Goal: Obtain resource: Download file/media

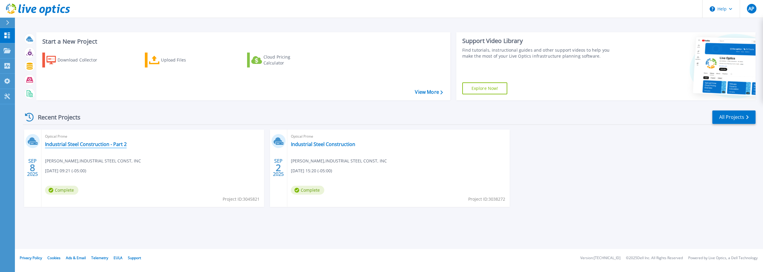
click at [98, 142] on link "Industrial Steel Construction - Part 2" at bounding box center [86, 144] width 82 height 6
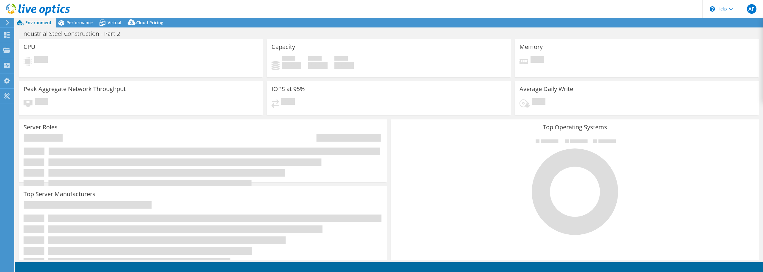
select select "USD"
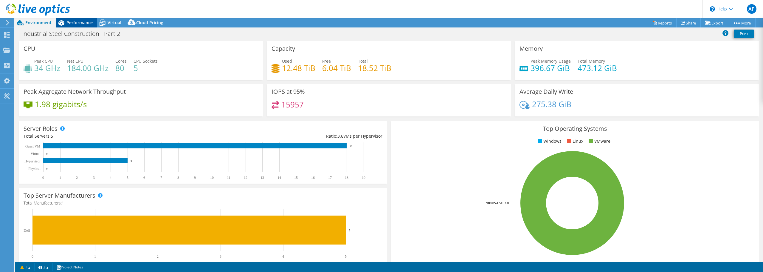
click at [79, 23] on span "Performance" at bounding box center [79, 23] width 26 height 6
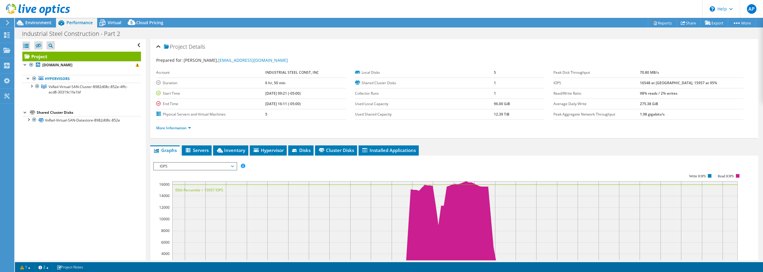
click at [311, 35] on div "Industrial Steel Construction - Part 2 Print" at bounding box center [389, 33] width 748 height 11
click at [71, 63] on b "[DOMAIN_NAME]" at bounding box center [57, 64] width 30 height 5
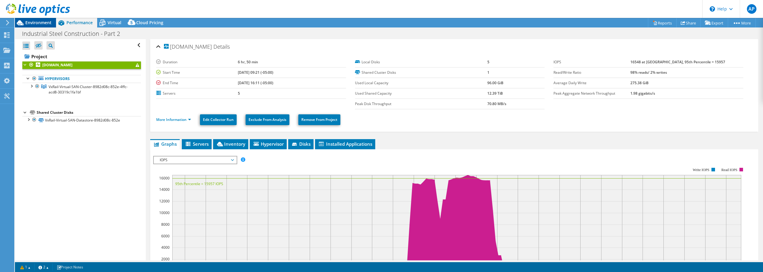
click at [31, 22] on span "Environment" at bounding box center [38, 23] width 26 height 6
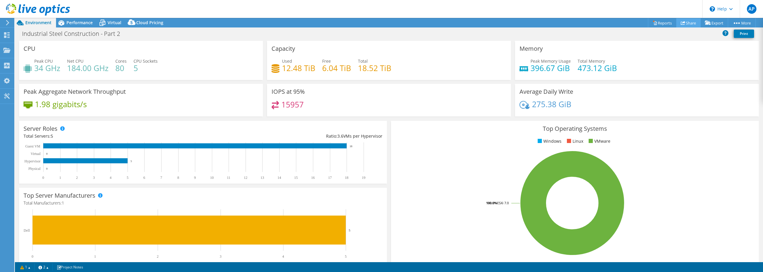
click at [686, 21] on link "Share" at bounding box center [688, 22] width 24 height 9
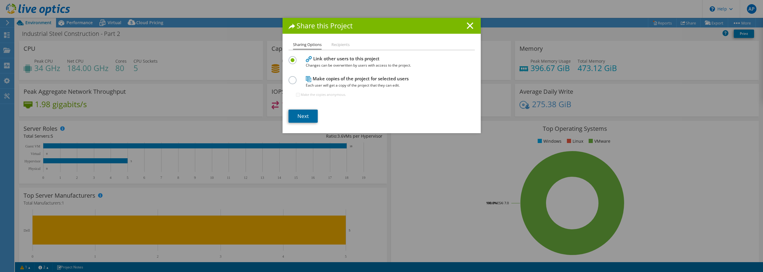
click at [293, 114] on link "Next" at bounding box center [303, 115] width 29 height 13
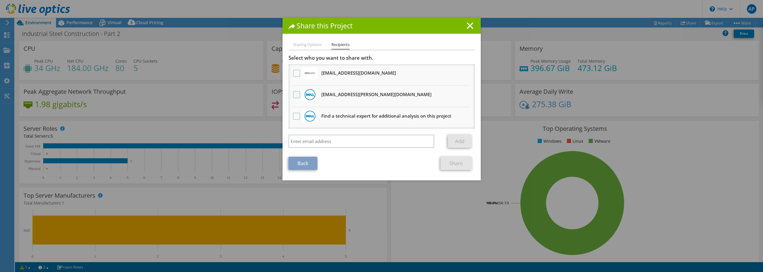
click at [294, 93] on label at bounding box center [297, 94] width 9 height 7
click at [0, 0] on input "checkbox" at bounding box center [0, 0] width 0 height 0
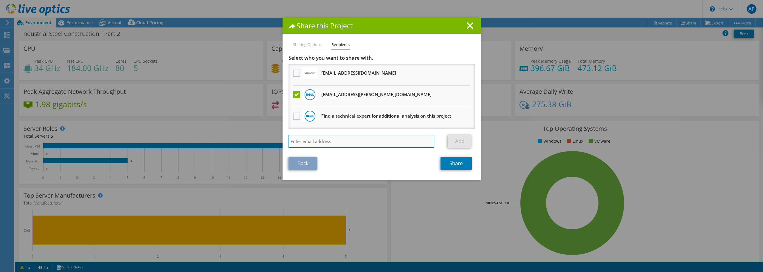
click at [342, 138] on input "search" at bounding box center [362, 140] width 146 height 13
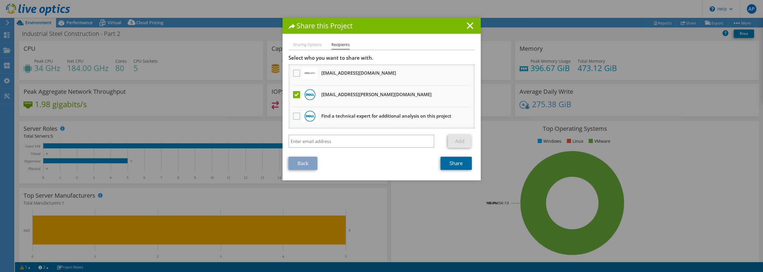
click at [449, 161] on link "Share" at bounding box center [456, 163] width 31 height 13
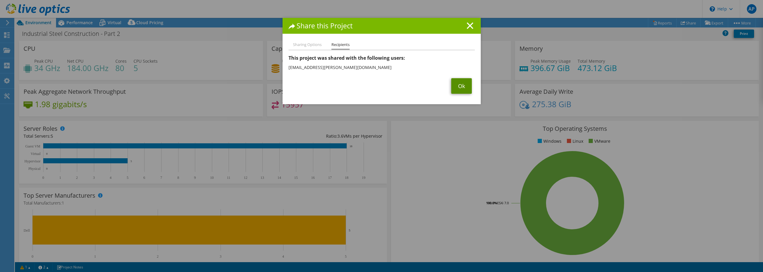
click at [461, 87] on link "Ok" at bounding box center [461, 86] width 21 height 16
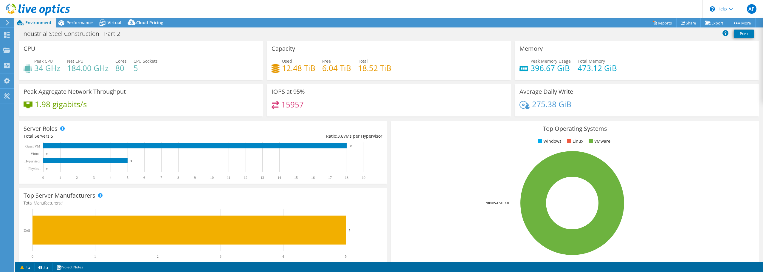
click at [389, 35] on div "Industrial Steel Construction - Part 2 Print" at bounding box center [389, 33] width 748 height 11
click at [86, 17] on header "AP End User [PERSON_NAME] [EMAIL_ADDRESS][DOMAIN_NAME] INDUSTRIAL STEEL CONST, …" at bounding box center [381, 9] width 763 height 18
click at [83, 20] on span "Performance" at bounding box center [79, 23] width 26 height 6
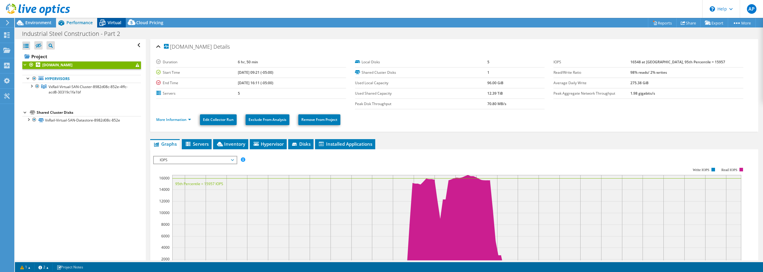
click at [109, 21] on span "Virtual" at bounding box center [115, 23] width 14 height 6
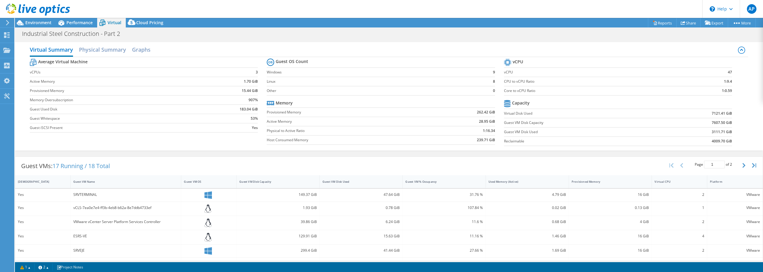
click at [231, 32] on div "Industrial Steel Construction - Part 2 Print" at bounding box center [389, 33] width 748 height 11
click at [213, 44] on div "Virtual Summary Physical Summary Graphs" at bounding box center [389, 50] width 718 height 13
click at [105, 51] on h2 "Physical Summary" at bounding box center [102, 50] width 47 height 13
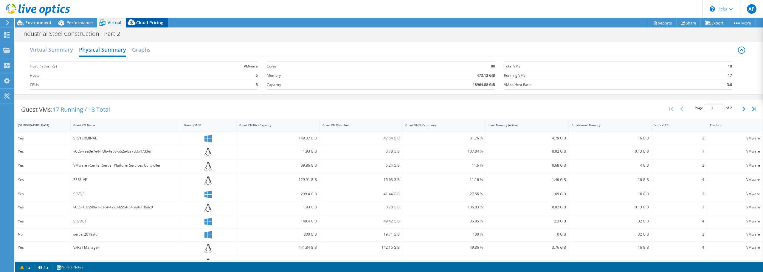
click at [139, 21] on span "Cloud Pricing" at bounding box center [149, 23] width 27 height 6
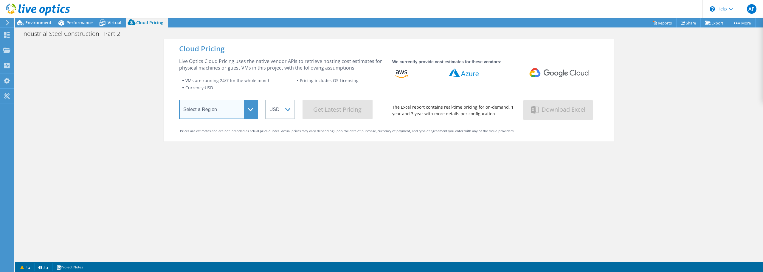
click at [238, 109] on select "Select a Region [GEOGRAPHIC_DATA] ([GEOGRAPHIC_DATA]) [GEOGRAPHIC_DATA] ([GEOGR…" at bounding box center [218, 109] width 79 height 19
select select "USEast"
click at [179, 101] on select "Select a Region [GEOGRAPHIC_DATA] ([GEOGRAPHIC_DATA]) [GEOGRAPHIC_DATA] ([GEOGR…" at bounding box center [218, 109] width 79 height 19
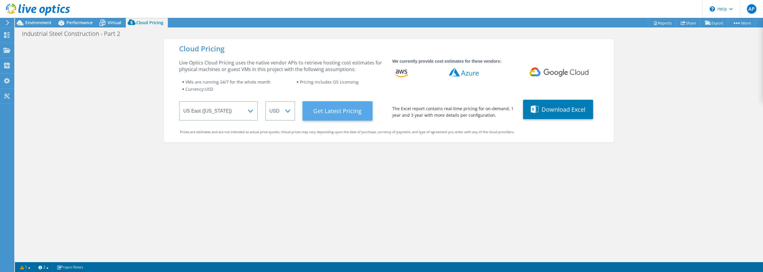
click at [343, 114] on Latest "Get Latest Pricing" at bounding box center [338, 110] width 70 height 19
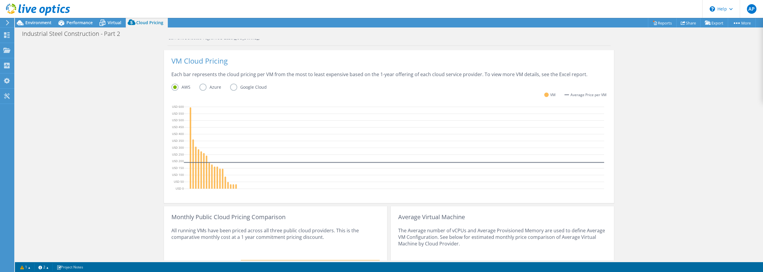
scroll to position [88, 0]
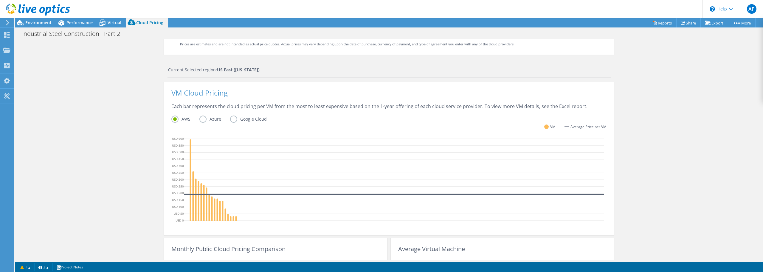
click at [201, 117] on label "Azure" at bounding box center [214, 118] width 31 height 7
click at [0, 0] on input "Azure" at bounding box center [0, 0] width 0 height 0
click at [232, 118] on label "Google Cloud" at bounding box center [253, 118] width 46 height 7
click at [0, 0] on input "Google Cloud" at bounding box center [0, 0] width 0 height 0
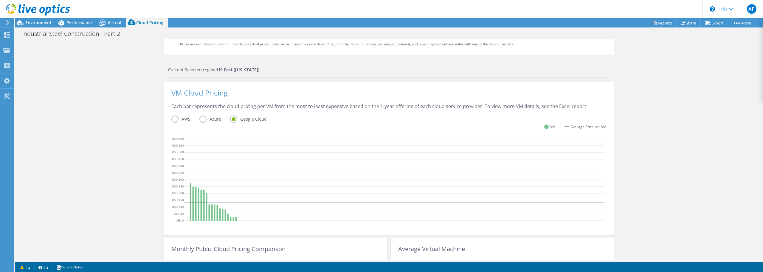
click at [649, 170] on div "Cloud Pricing Live Optics Cloud Pricing uses the native vendor APIs to retrieve…" at bounding box center [389, 150] width 748 height 398
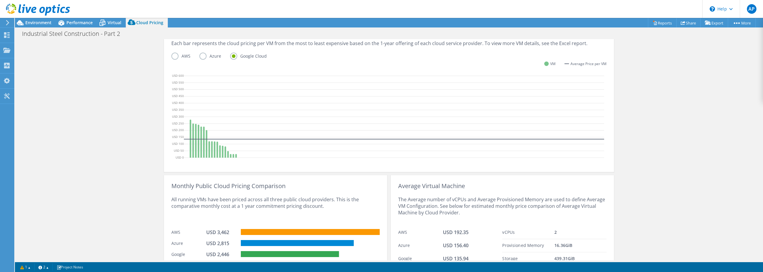
scroll to position [177, 0]
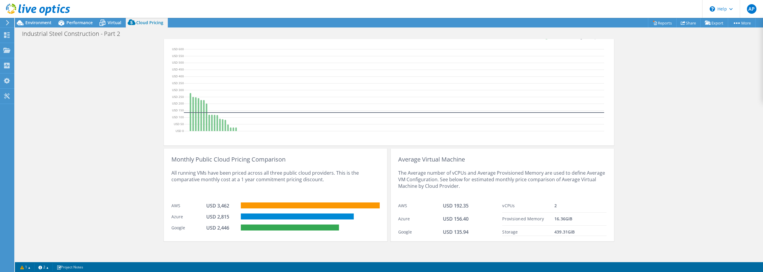
click at [687, 145] on div "Cloud Pricing Live Optics Cloud Pricing uses the native vendor APIs to retrieve…" at bounding box center [389, 61] width 748 height 398
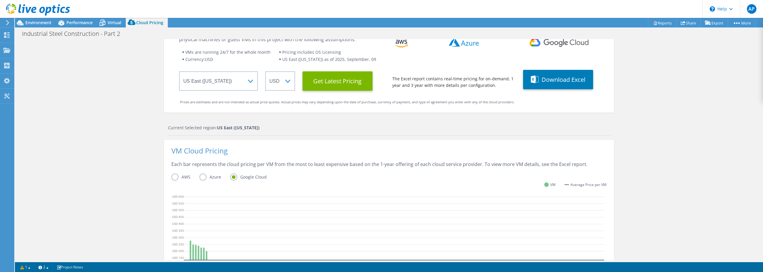
scroll to position [111, 0]
click at [201, 176] on label "Azure" at bounding box center [214, 176] width 31 height 7
click at [0, 0] on input "Azure" at bounding box center [0, 0] width 0 height 0
click at [174, 179] on label "AWS" at bounding box center [185, 176] width 28 height 7
click at [0, 0] on input "AWS" at bounding box center [0, 0] width 0 height 0
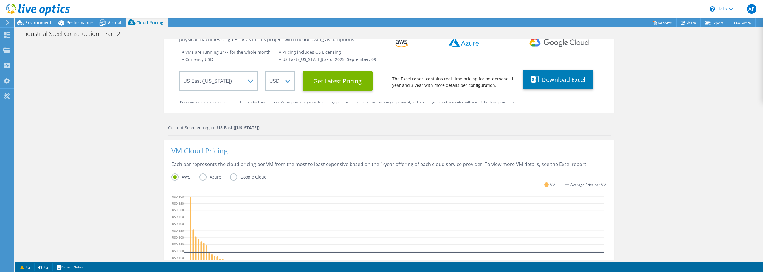
click at [652, 165] on div "Cloud Pricing Live Optics Cloud Pricing uses the native vendor APIs to retrieve…" at bounding box center [389, 208] width 748 height 398
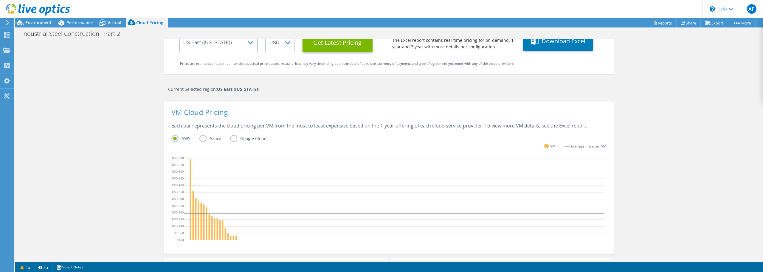
scroll to position [0, 0]
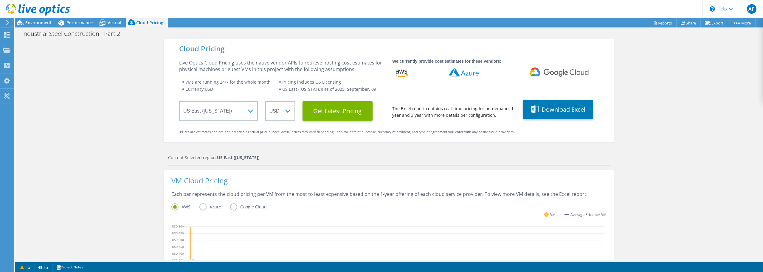
click at [680, 98] on div "Cloud Pricing Live Optics Cloud Pricing uses the native vendor APIs to retrieve…" at bounding box center [389, 238] width 748 height 398
click at [681, 77] on div "Cloud Pricing Live Optics Cloud Pricing uses the native vendor APIs to retrieve…" at bounding box center [389, 238] width 748 height 398
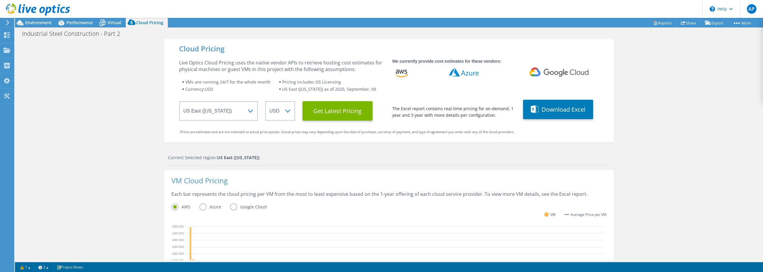
click at [681, 78] on div "Cloud Pricing Live Optics Cloud Pricing uses the native vendor APIs to retrieve…" at bounding box center [389, 238] width 748 height 398
click at [116, 21] on span "Virtual" at bounding box center [115, 23] width 14 height 6
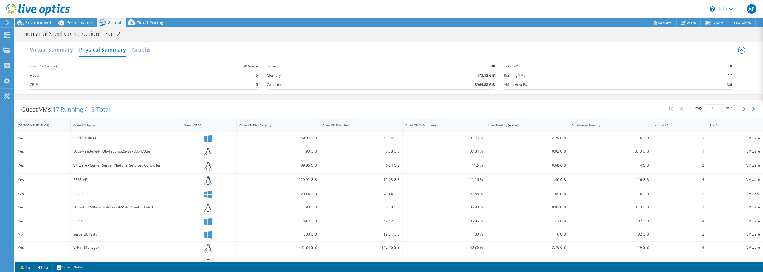
click at [432, 36] on div "Industrial Steel Construction - Part 2 Print" at bounding box center [389, 33] width 748 height 11
click at [137, 51] on h2 "Graphs" at bounding box center [141, 50] width 18 height 13
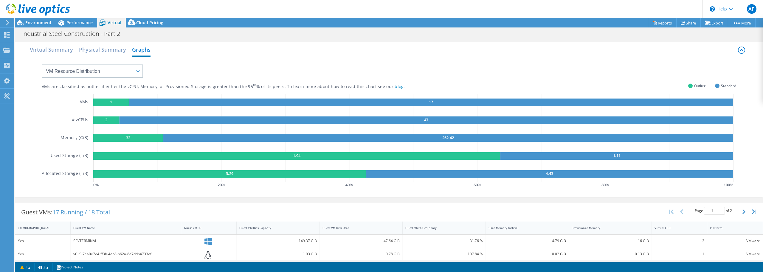
click at [222, 34] on div "Industrial Steel Construction - Part 2 Print" at bounding box center [389, 33] width 748 height 11
click at [226, 47] on div "Virtual Summary Physical Summary Graphs" at bounding box center [389, 50] width 718 height 13
click at [520, 35] on div "Industrial Steel Construction - Part 2 Print" at bounding box center [389, 33] width 748 height 11
click at [490, 11] on header "AP End User [PERSON_NAME] [EMAIL_ADDRESS][DOMAIN_NAME] INDUSTRIAL STEEL CONST, …" at bounding box center [381, 9] width 763 height 18
click at [727, 10] on div "\n Help" at bounding box center [721, 9] width 38 height 18
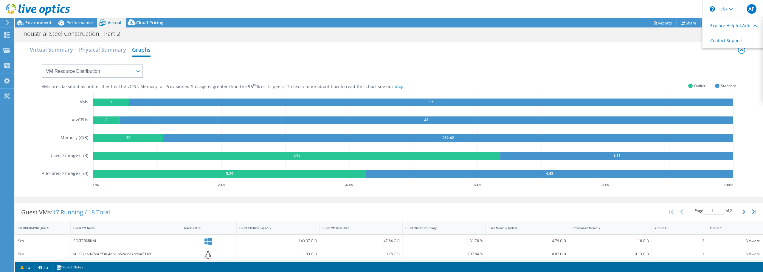
click at [591, 5] on header "AP End User [PERSON_NAME] [EMAIL_ADDRESS][DOMAIN_NAME] INDUSTRIAL STEEL CONST, …" at bounding box center [381, 9] width 763 height 18
click at [654, 21] on link "Reports" at bounding box center [662, 22] width 29 height 9
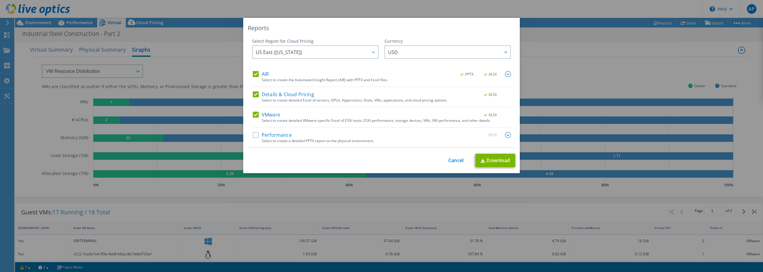
click at [253, 93] on label "Details & Cloud Pricing" at bounding box center [283, 94] width 61 height 6
click at [0, 0] on input "Details & Cloud Pricing" at bounding box center [0, 0] width 0 height 0
click at [495, 159] on link "Download" at bounding box center [496, 160] width 40 height 13
click at [559, 39] on div "Reports Select Region for Cloud Pricing Asia Pacific ([GEOGRAPHIC_DATA]) [GEOGR…" at bounding box center [381, 136] width 763 height 236
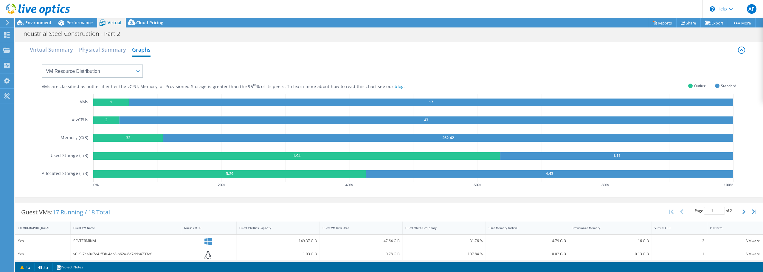
click at [518, 47] on div "Virtual Summary Physical Summary Graphs" at bounding box center [389, 50] width 718 height 13
click at [649, 6] on header "AP End User [PERSON_NAME] [EMAIL_ADDRESS][DOMAIN_NAME] INDUSTRIAL STEEL CONST, …" at bounding box center [381, 9] width 763 height 18
click at [405, 29] on div "Industrial Steel Construction - Part 2 Print" at bounding box center [389, 33] width 748 height 11
